Goal: Information Seeking & Learning: Understand process/instructions

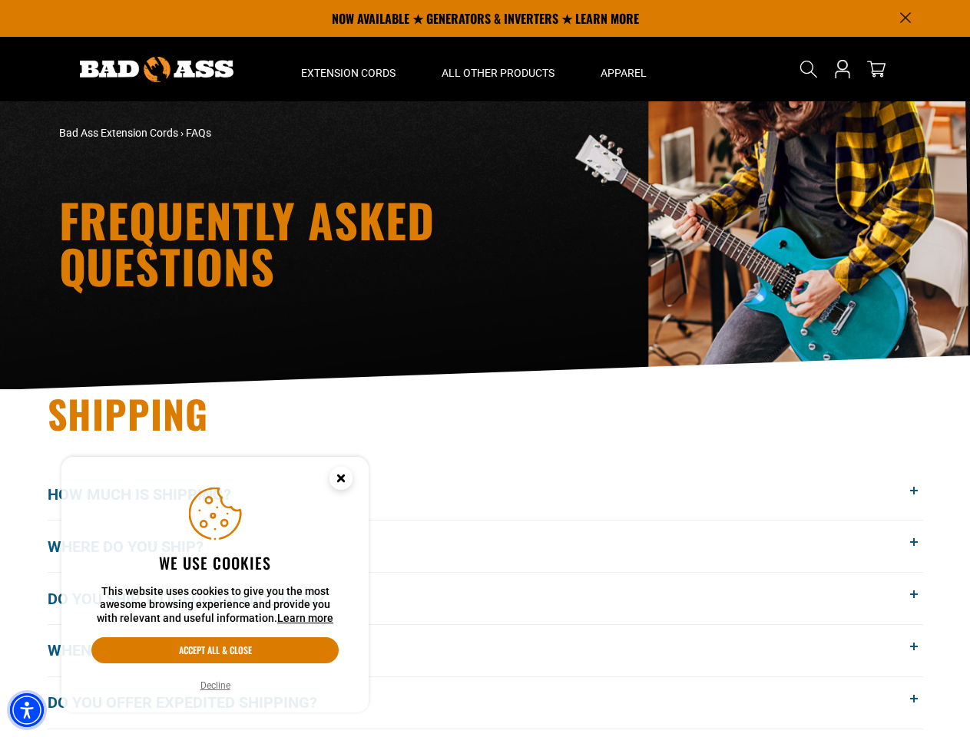
click at [27, 710] on img "Accessibility Menu" at bounding box center [27, 710] width 34 height 34
